Goal: Information Seeking & Learning: Learn about a topic

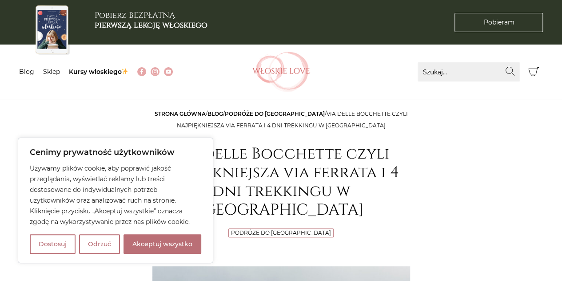
drag, startPoint x: 161, startPoint y: 244, endPoint x: 228, endPoint y: 191, distance: 85.1
click at [161, 244] on button "Akceptuj wszystko" at bounding box center [163, 244] width 78 height 20
checkbox input "true"
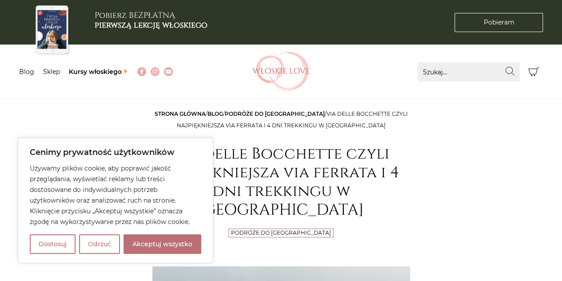
checkbox input "true"
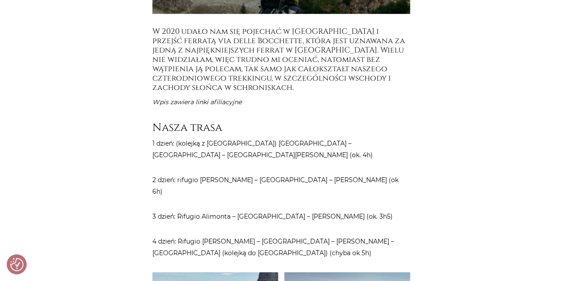
scroll to position [445, 0]
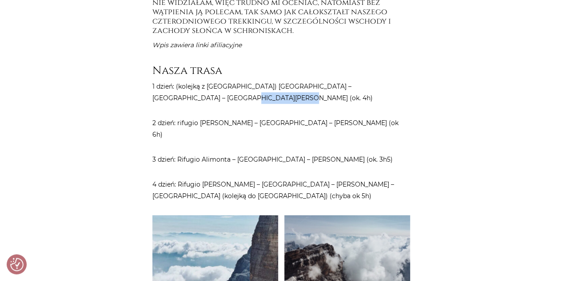
drag, startPoint x: 179, startPoint y: 80, endPoint x: 224, endPoint y: 77, distance: 45.0
click at [224, 80] on p "1 dzień: (kolejką z [GEOGRAPHIC_DATA]) [GEOGRAPHIC_DATA] – [GEOGRAPHIC_DATA] – …" at bounding box center [282, 91] width 258 height 23
click at [256, 80] on p "1 dzień: (kolejką z [GEOGRAPHIC_DATA]) [GEOGRAPHIC_DATA] – [GEOGRAPHIC_DATA] – …" at bounding box center [282, 91] width 258 height 23
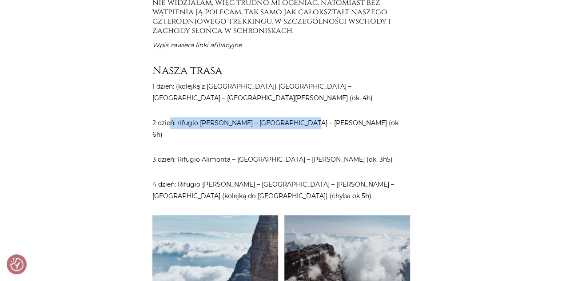
drag, startPoint x: 170, startPoint y: 101, endPoint x: 296, endPoint y: 101, distance: 125.4
click at [296, 117] on p "2 dzień: rifugio [PERSON_NAME] – [GEOGRAPHIC_DATA] – [PERSON_NAME] (ok 6h)" at bounding box center [282, 128] width 258 height 23
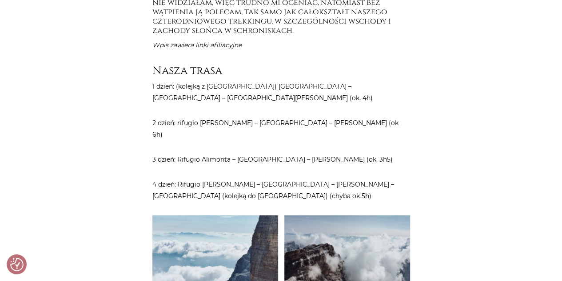
click at [356, 81] on p "1 dzień: (kolejką z [GEOGRAPHIC_DATA]) [GEOGRAPHIC_DATA] – [GEOGRAPHIC_DATA] – …" at bounding box center [282, 91] width 258 height 23
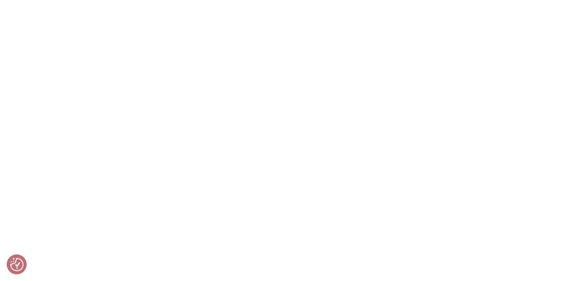
scroll to position [2668, 0]
